Goal: Task Accomplishment & Management: Manage account settings

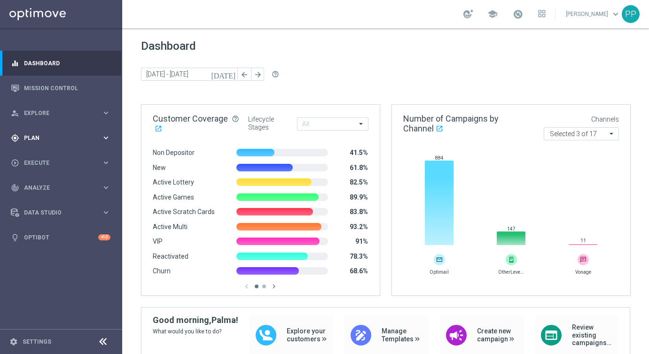
click at [43, 138] on span "Plan" at bounding box center [63, 138] width 78 height 6
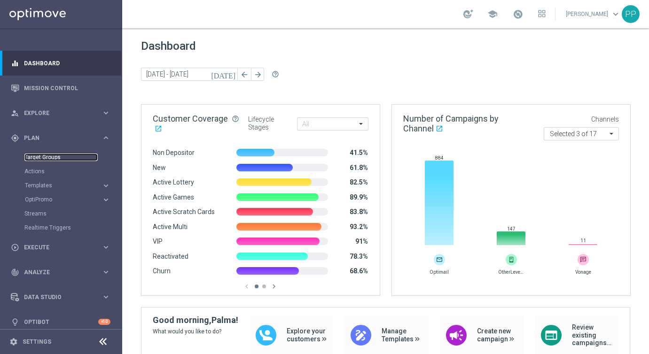
click at [45, 159] on link "Target Groups" at bounding box center [60, 158] width 73 height 8
